Goal: Task Accomplishment & Management: Manage account settings

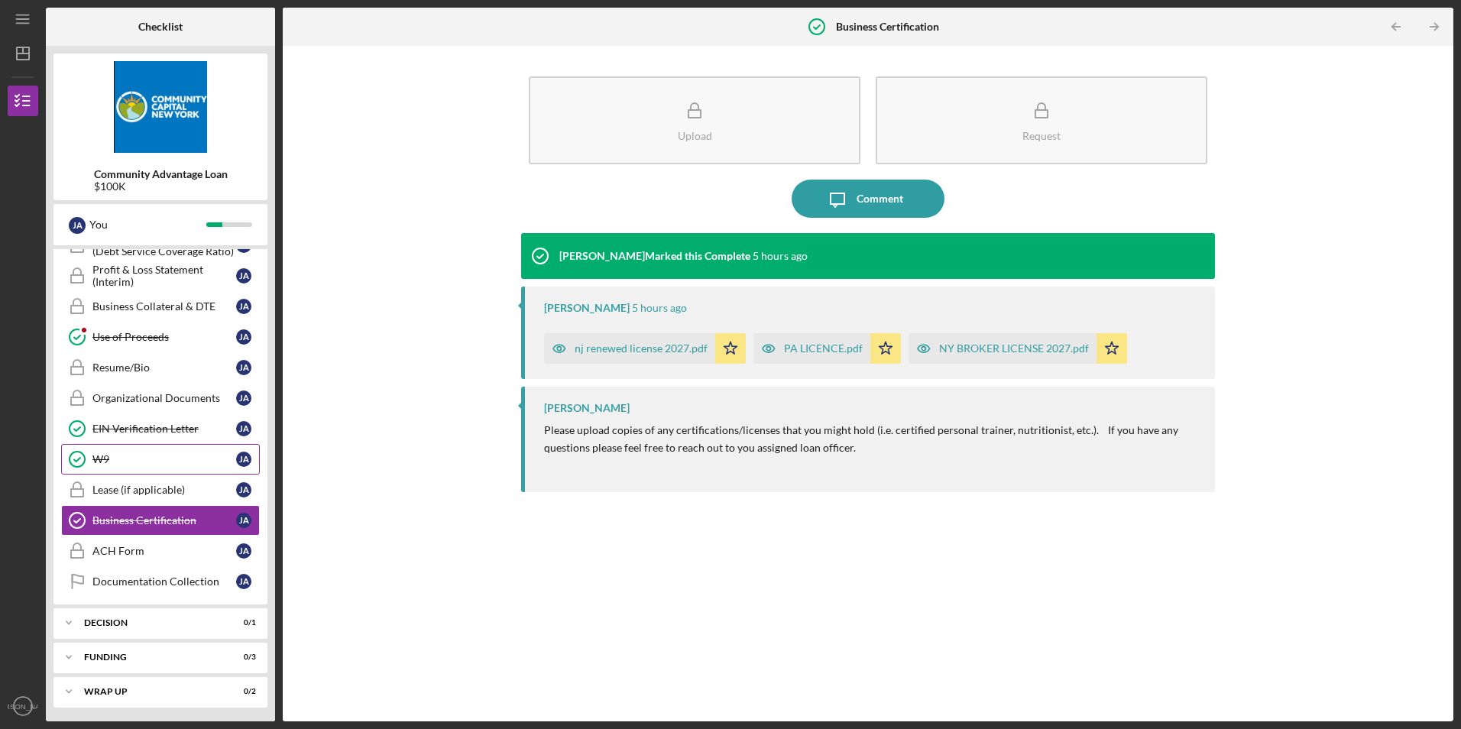
scroll to position [618, 0]
click at [143, 655] on div "Funding" at bounding box center [166, 655] width 164 height 9
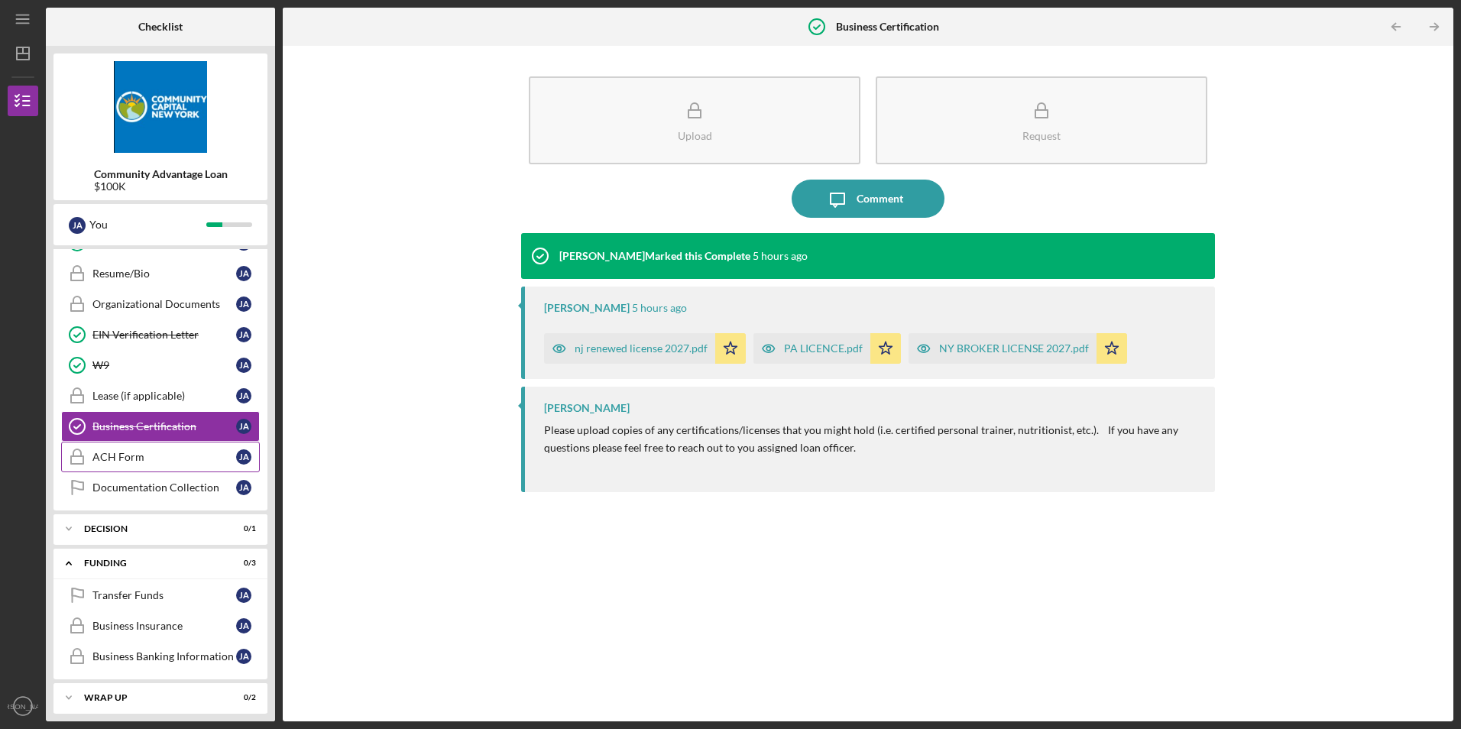
scroll to position [718, 0]
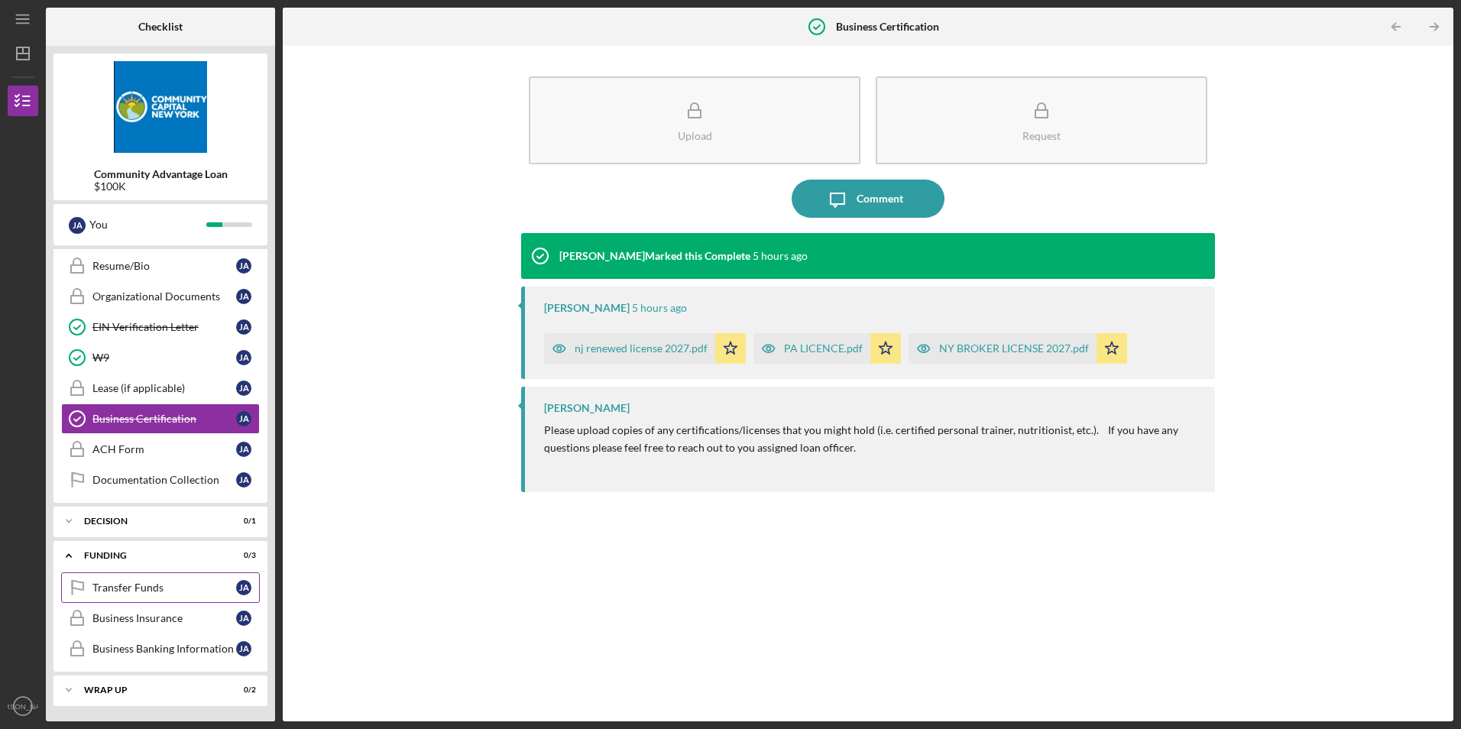
click at [144, 587] on div "Transfer Funds" at bounding box center [164, 588] width 144 height 12
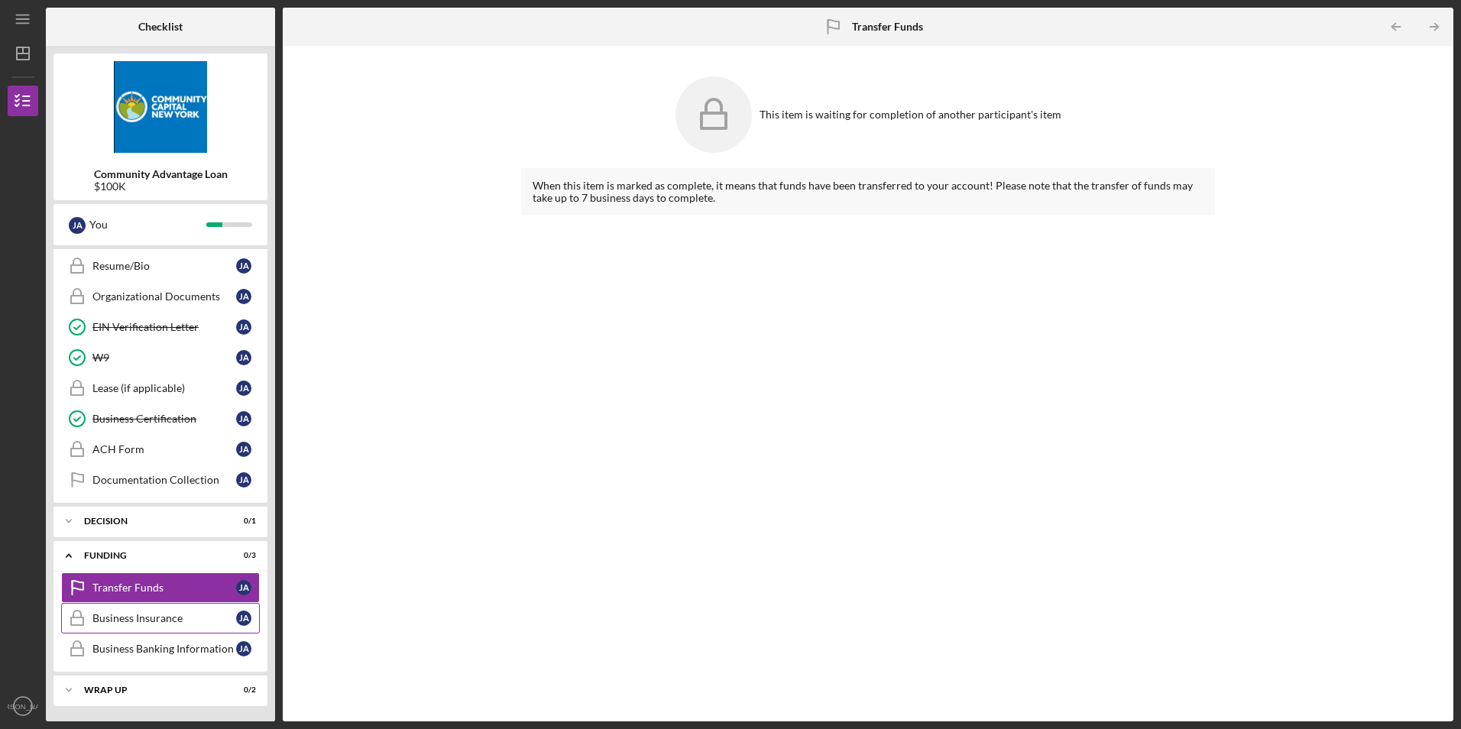
click at [131, 618] on div "Business Insurance" at bounding box center [164, 618] width 144 height 12
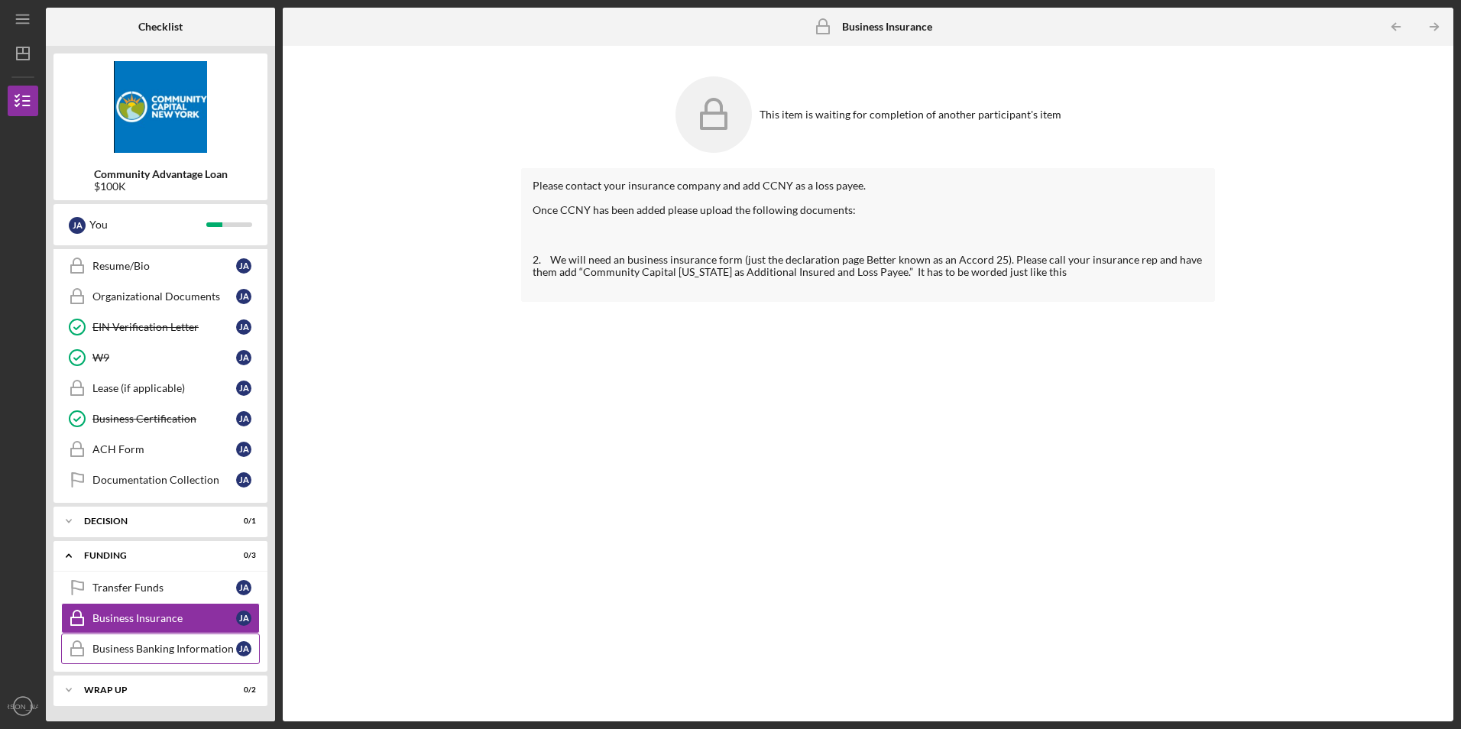
click at [151, 648] on div "Business Banking Information" at bounding box center [164, 649] width 144 height 12
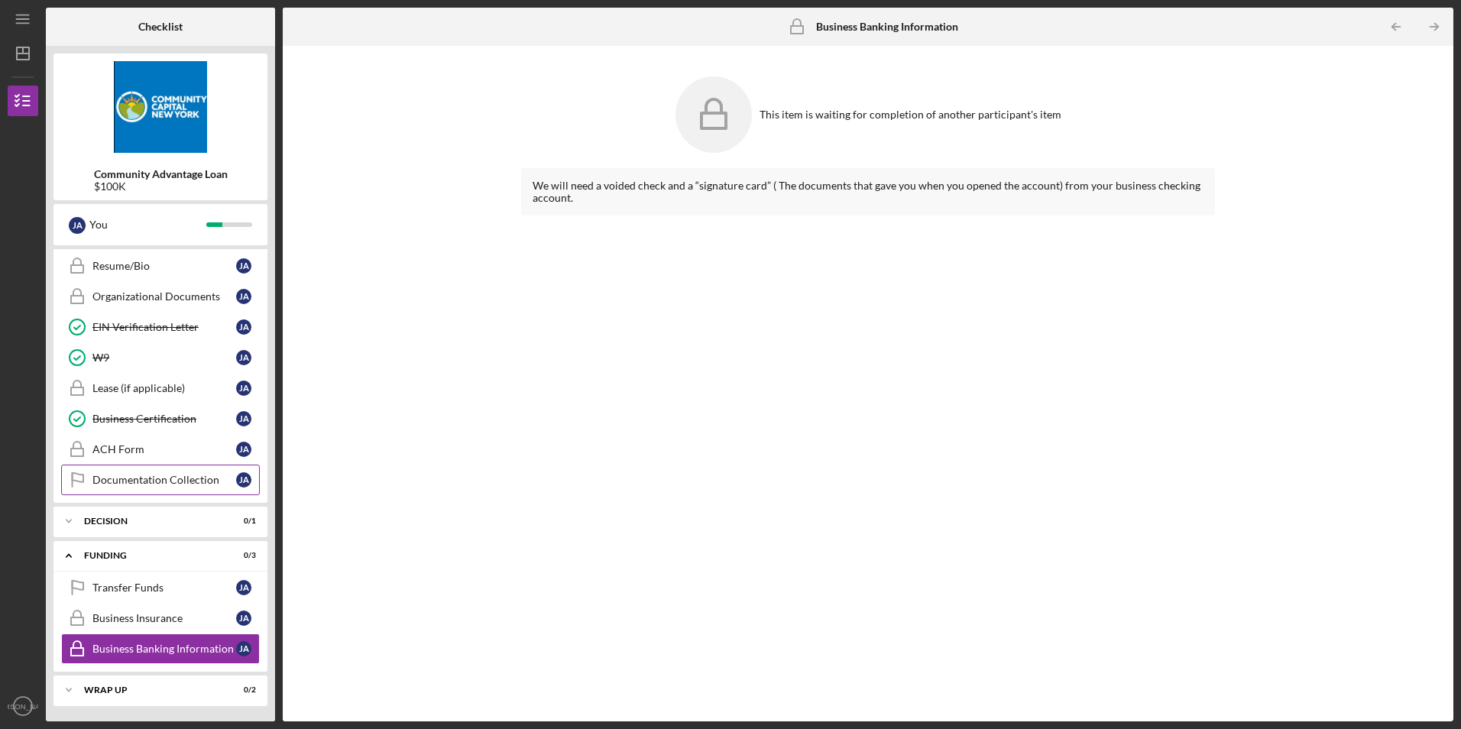
click at [153, 482] on div "Documentation Collection" at bounding box center [164, 480] width 144 height 12
